Goal: Connect with others: Connect with others

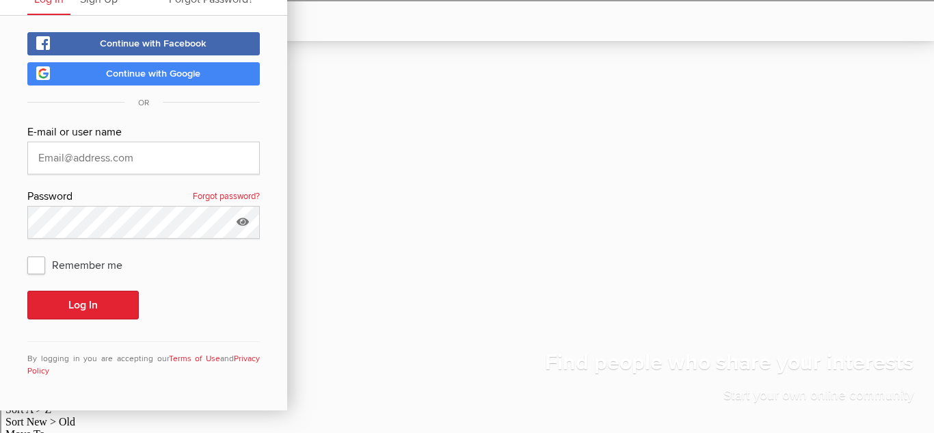
scroll to position [39, 0]
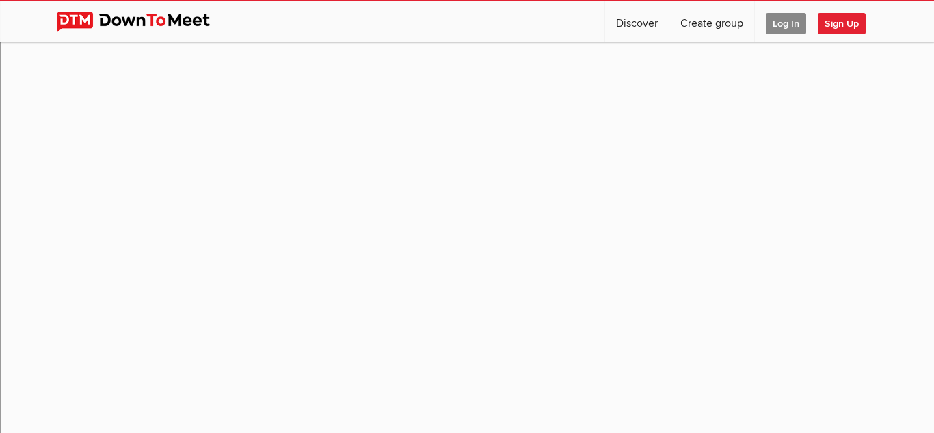
click at [787, 16] on span "Log In" at bounding box center [786, 23] width 40 height 21
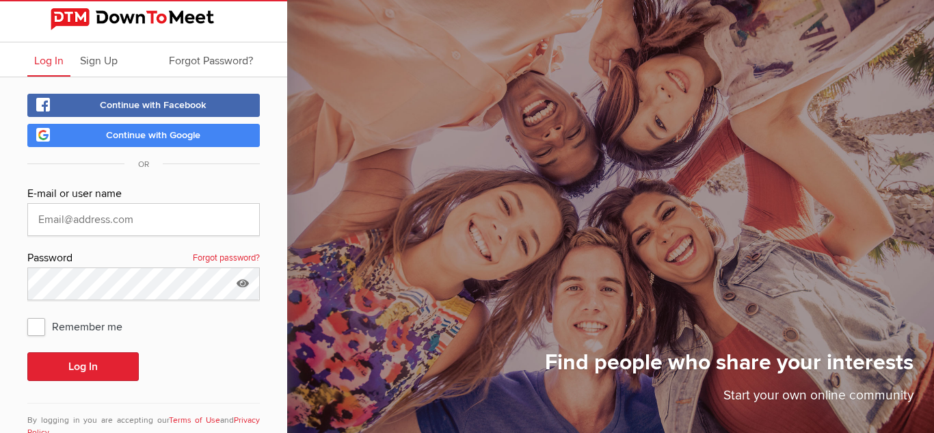
click at [204, 135] on link "Continue with Google" at bounding box center [143, 135] width 232 height 23
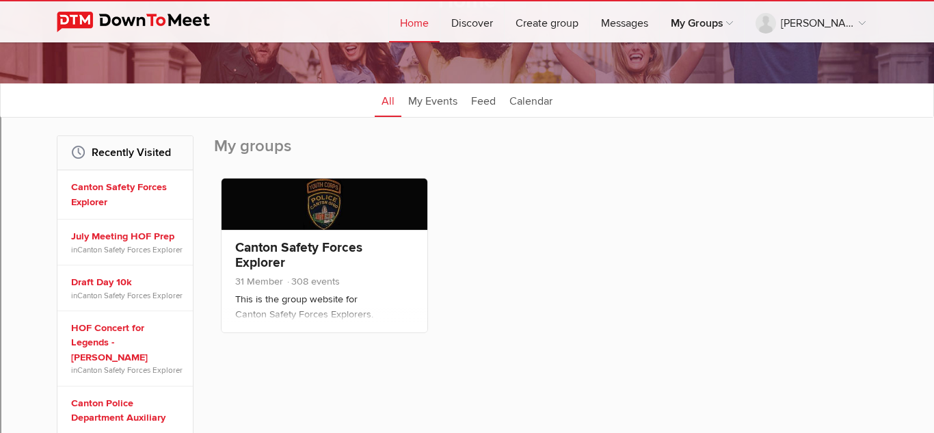
scroll to position [129, 0]
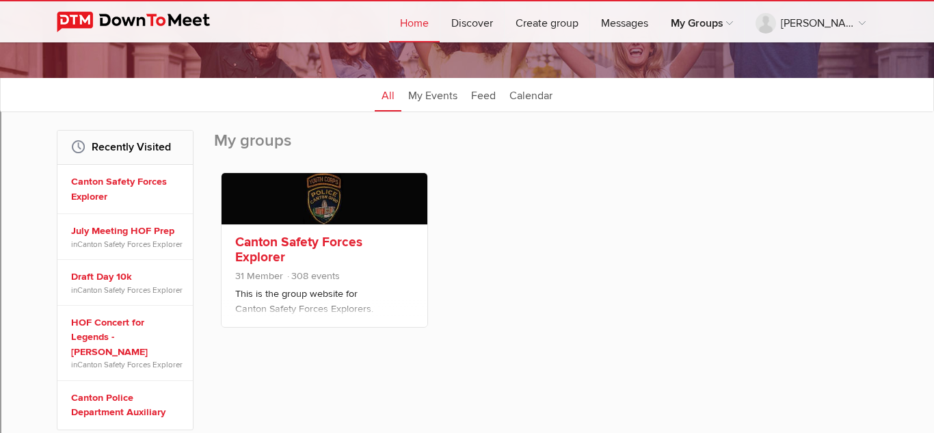
click at [374, 197] on link at bounding box center [325, 198] width 206 height 51
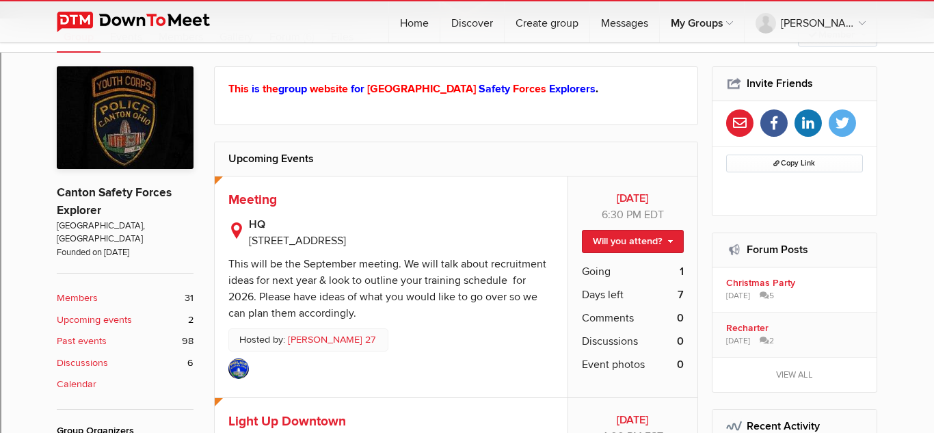
scroll to position [258, 0]
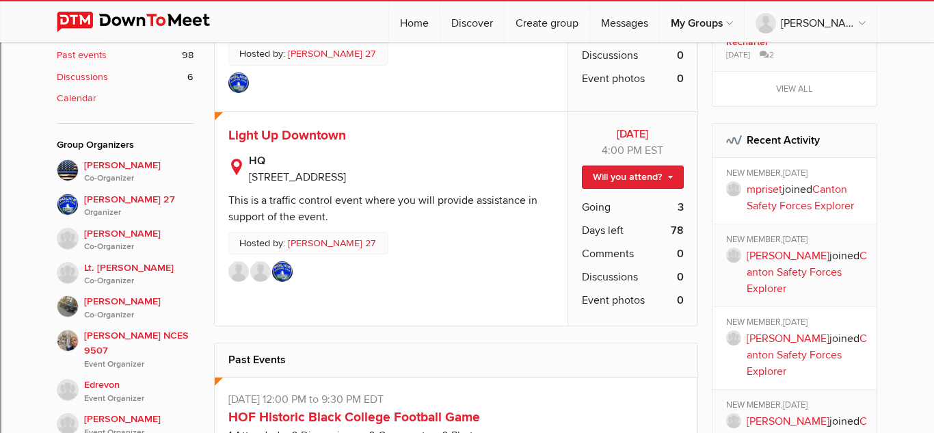
click at [375, 202] on div "This is a traffic control event where you will provide assistance in support of…" at bounding box center [382, 209] width 309 height 30
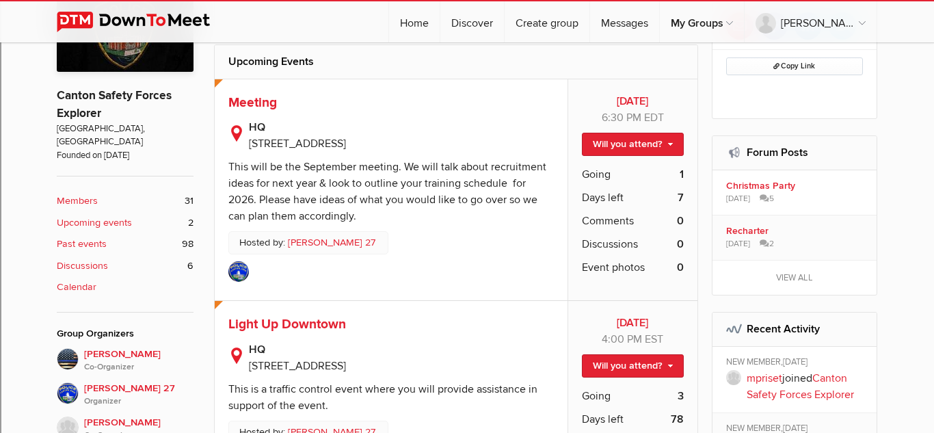
scroll to position [358, 0]
